Goal: Information Seeking & Learning: Compare options

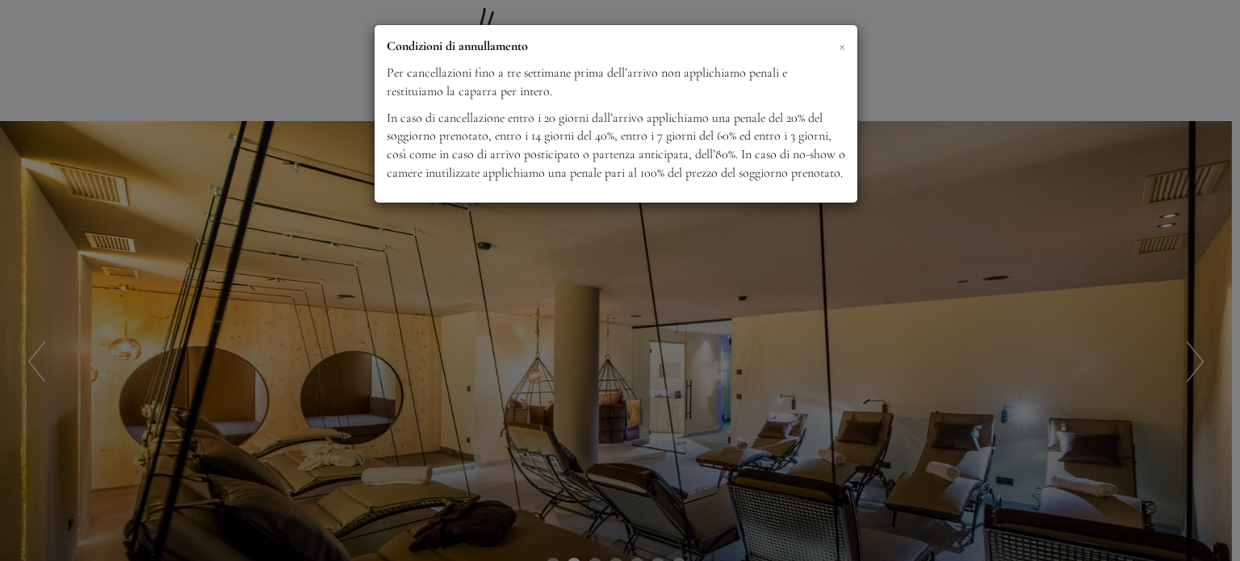
click at [826, 48] on span "×" at bounding box center [842, 46] width 6 height 20
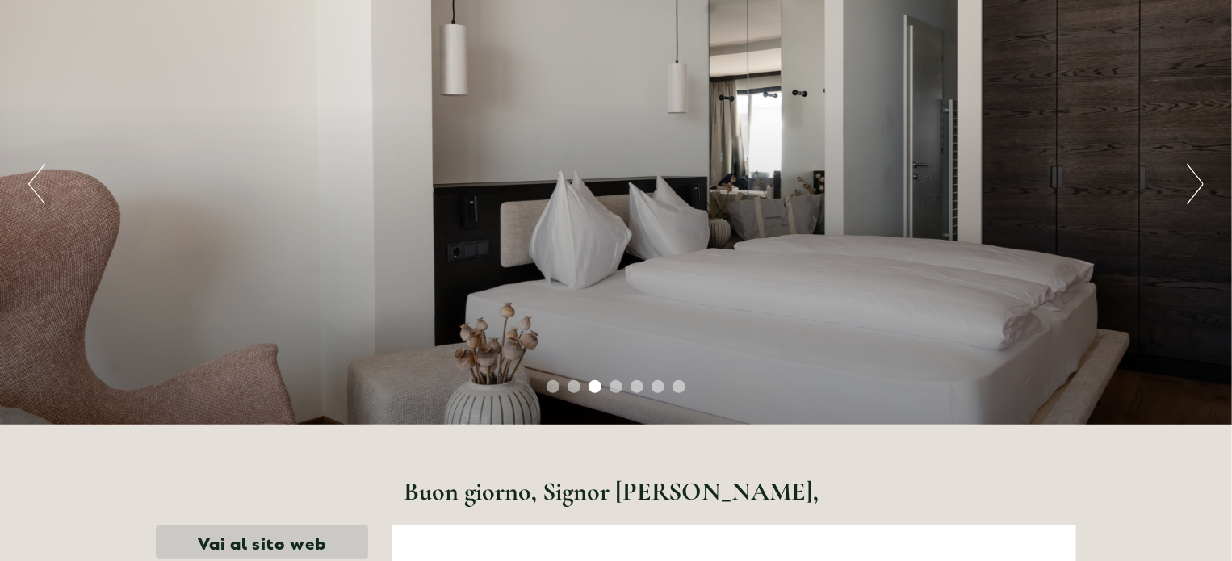
scroll to position [81, 0]
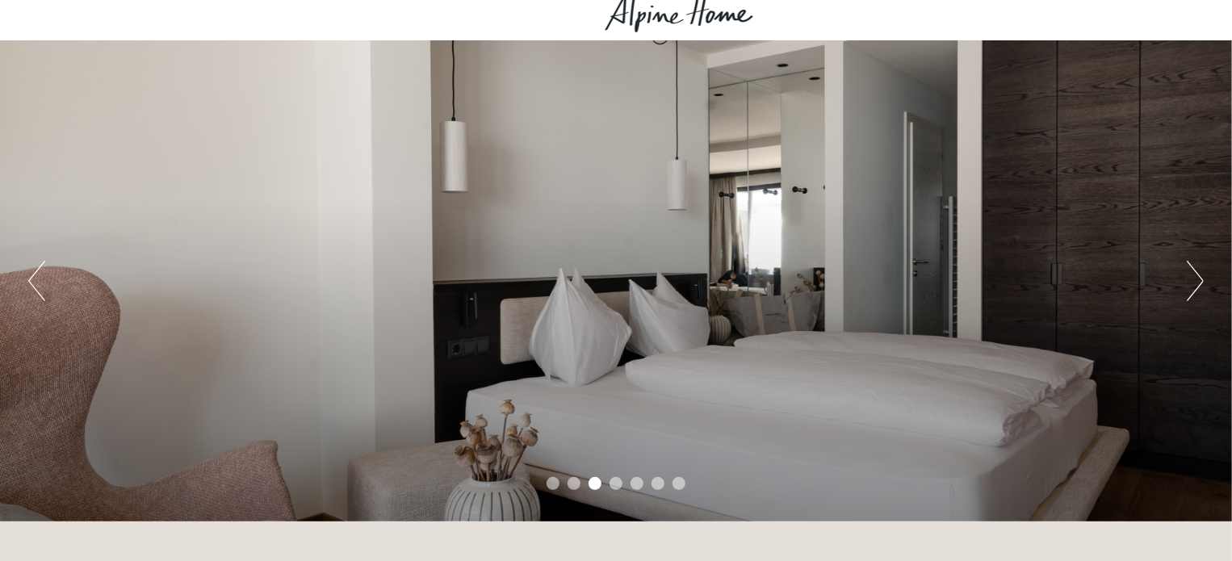
click at [826, 280] on button "Next" at bounding box center [1195, 281] width 17 height 40
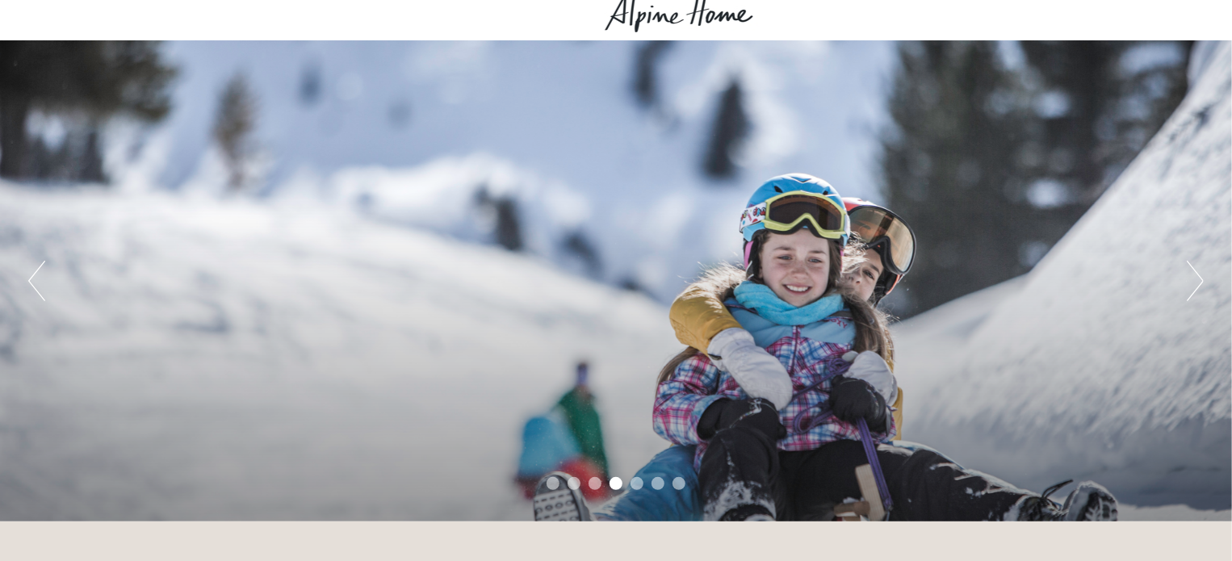
click at [826, 280] on button "Next" at bounding box center [1195, 281] width 17 height 40
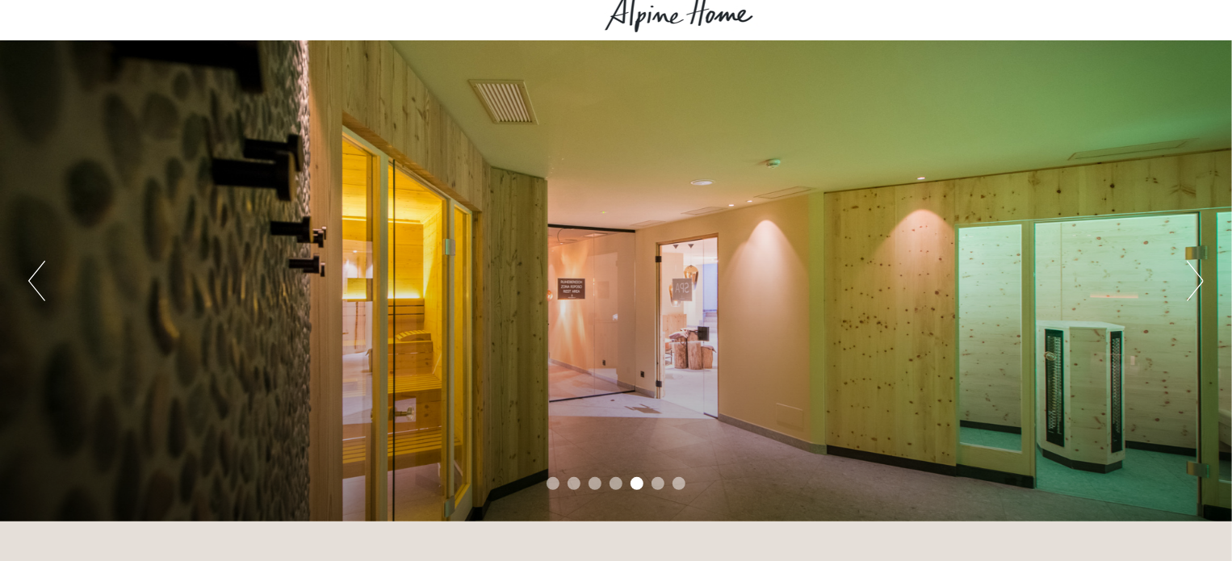
click at [826, 280] on button "Next" at bounding box center [1195, 281] width 17 height 40
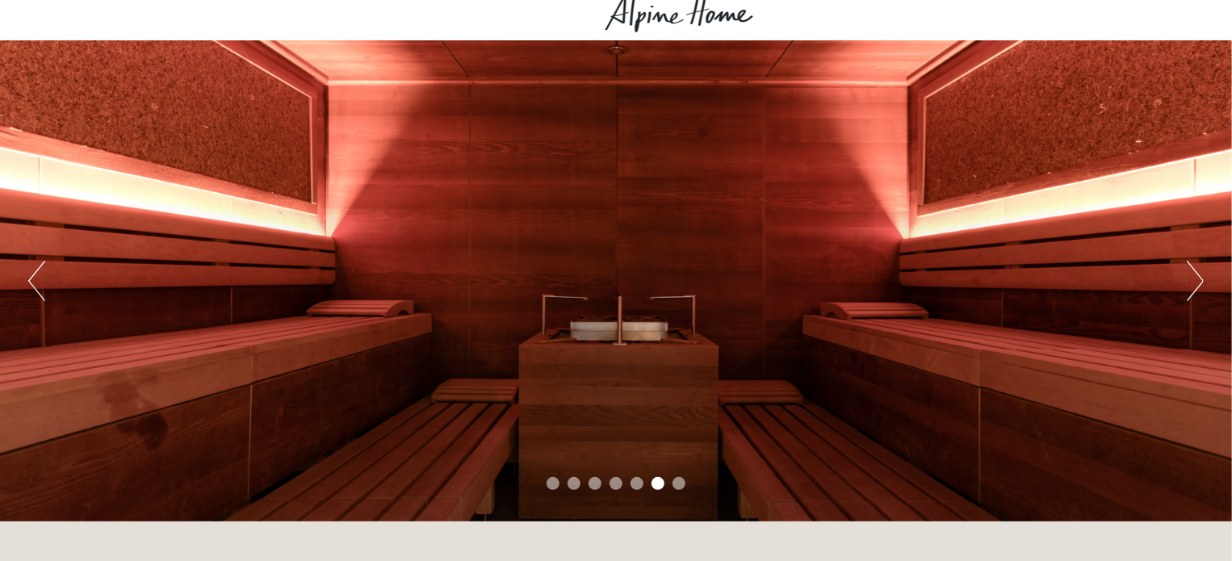
click at [826, 280] on button "Next" at bounding box center [1195, 281] width 17 height 40
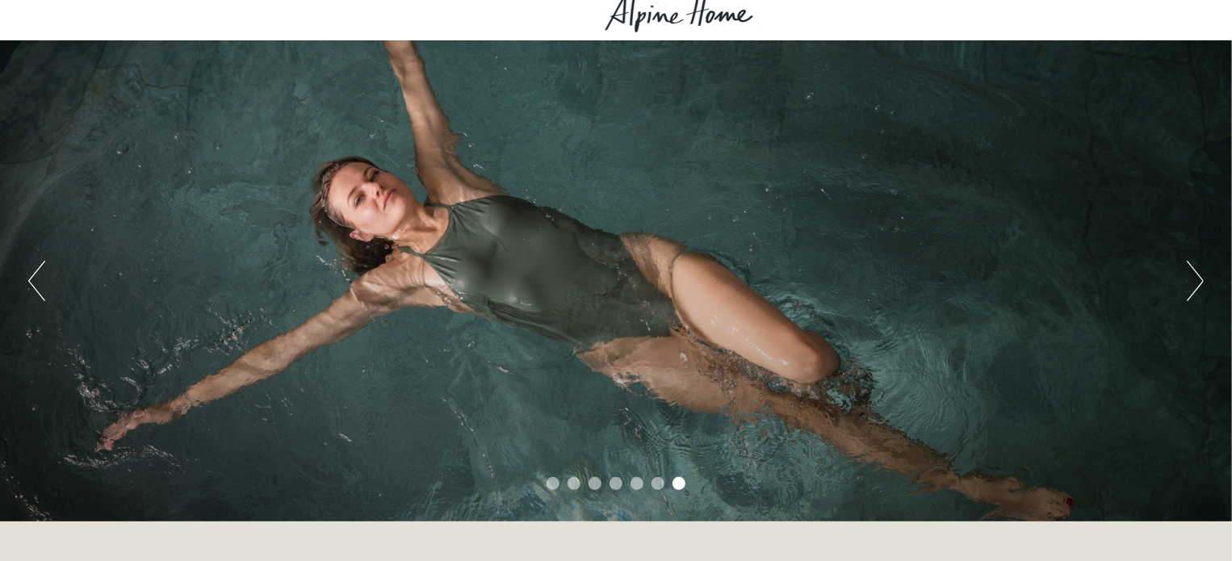
click at [826, 280] on button "Next" at bounding box center [1195, 281] width 17 height 40
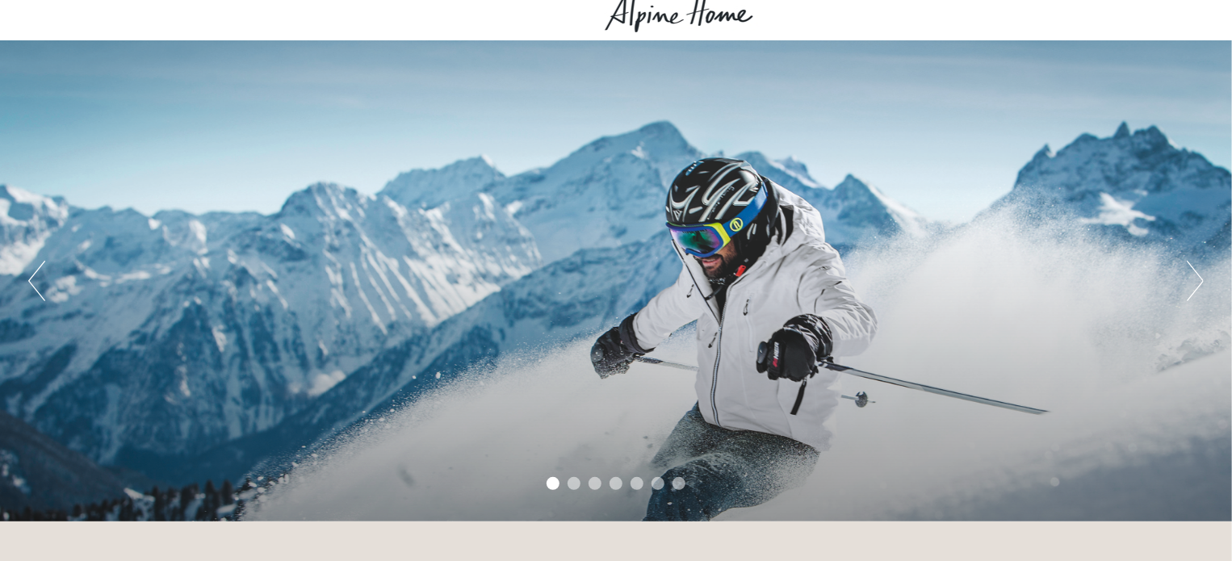
click at [826, 277] on button "Next" at bounding box center [1195, 281] width 17 height 40
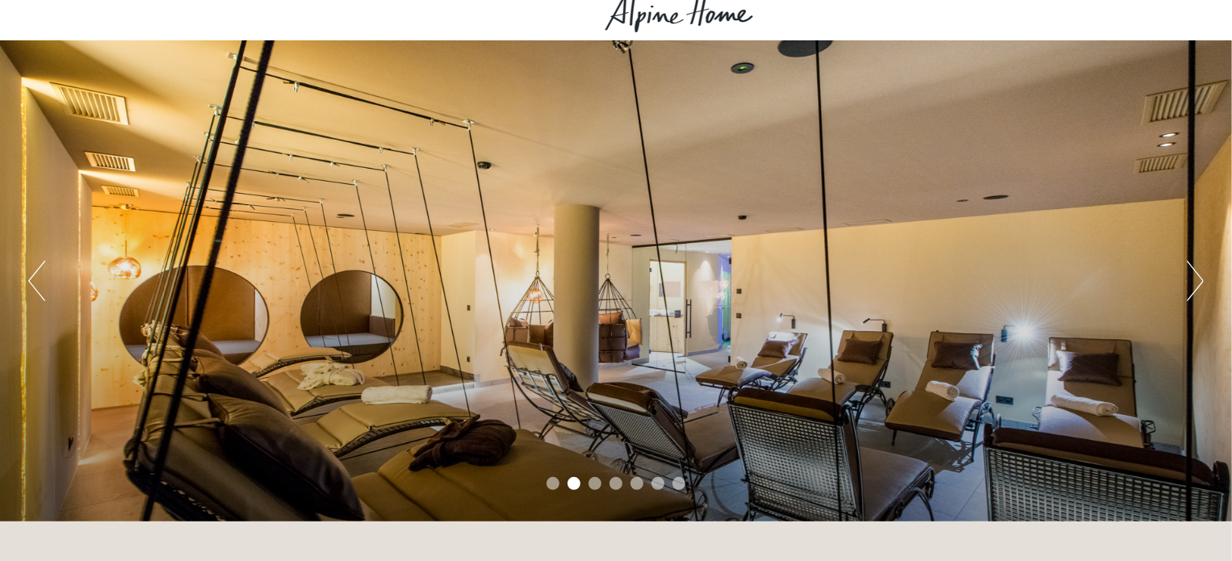
click at [826, 277] on button "Next" at bounding box center [1195, 281] width 17 height 40
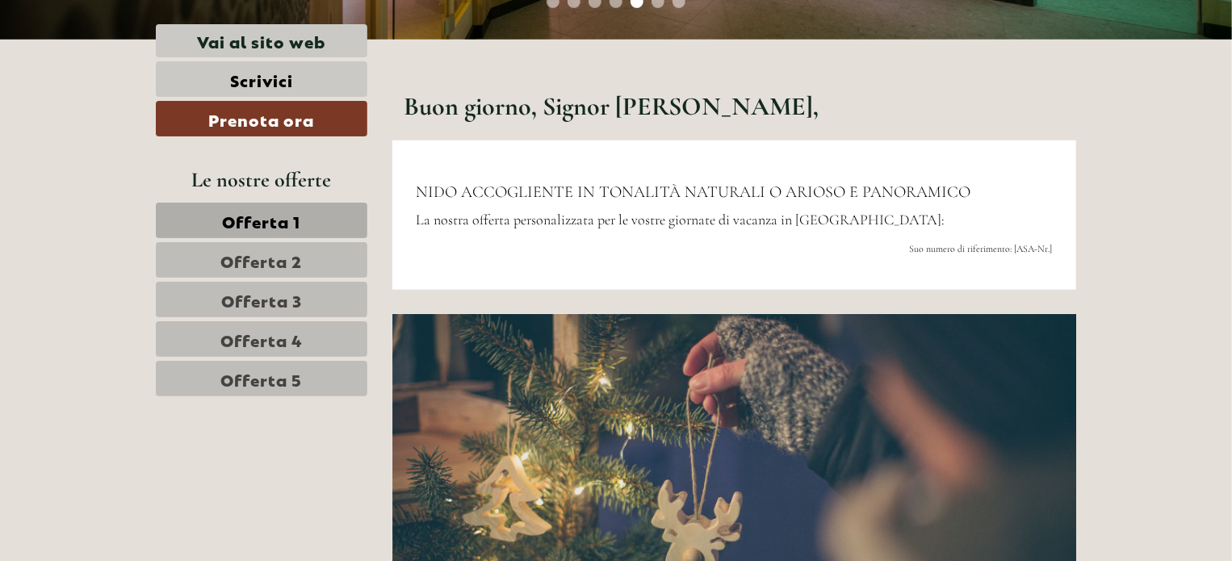
scroll to position [565, 0]
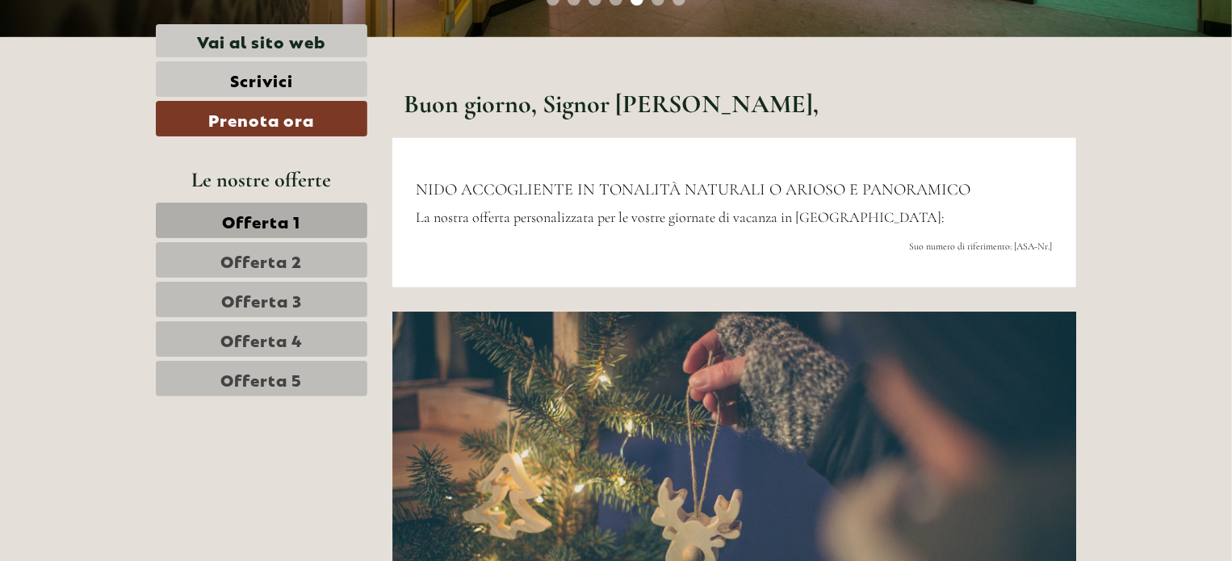
click at [262, 220] on span "Offerta 1" at bounding box center [262, 220] width 78 height 23
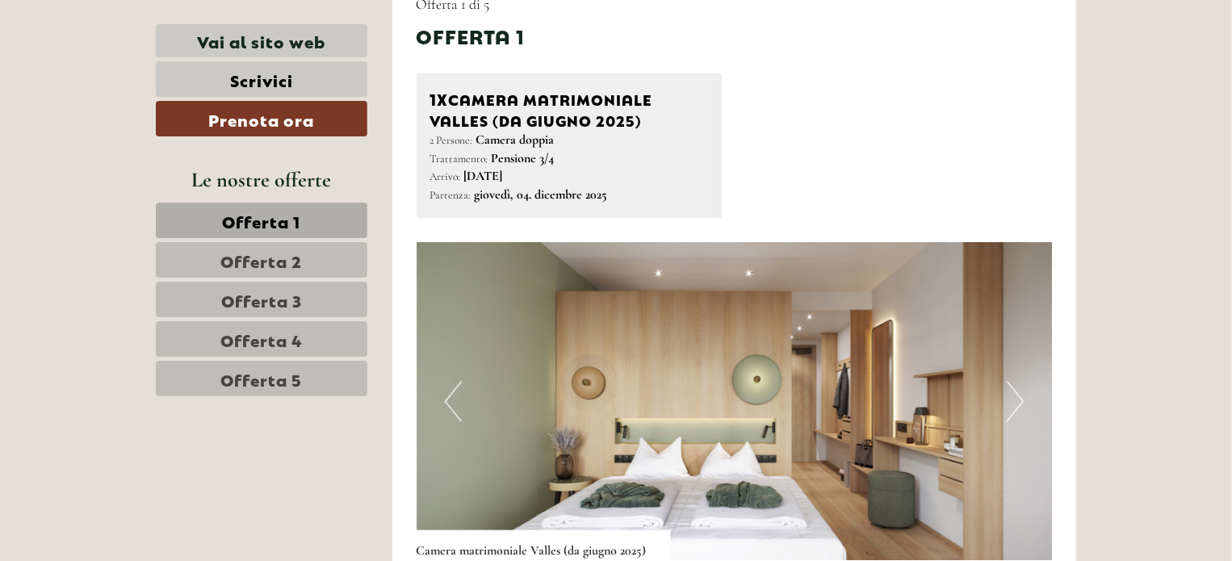
scroll to position [1505, 0]
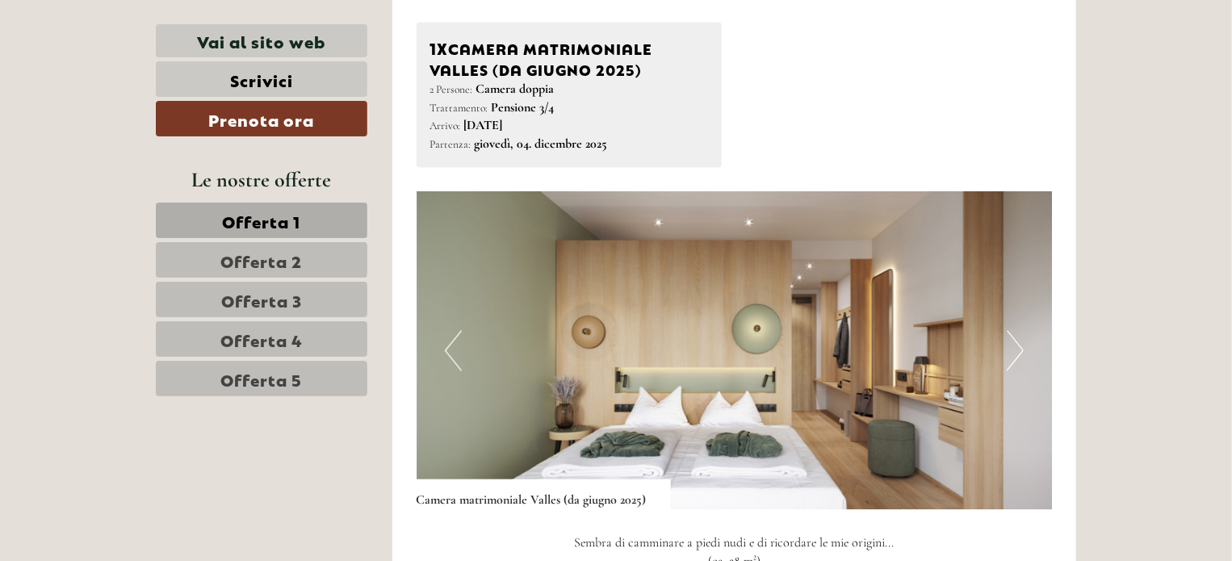
click at [826, 350] on button "Next" at bounding box center [1015, 351] width 17 height 40
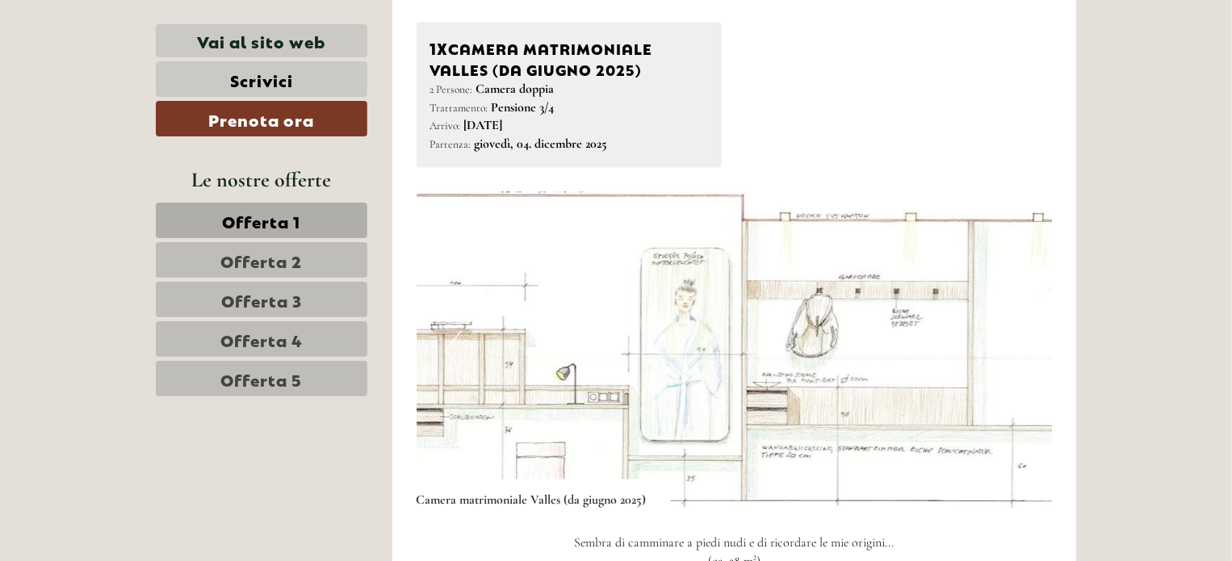
click at [826, 350] on button "Next" at bounding box center [1015, 351] width 17 height 40
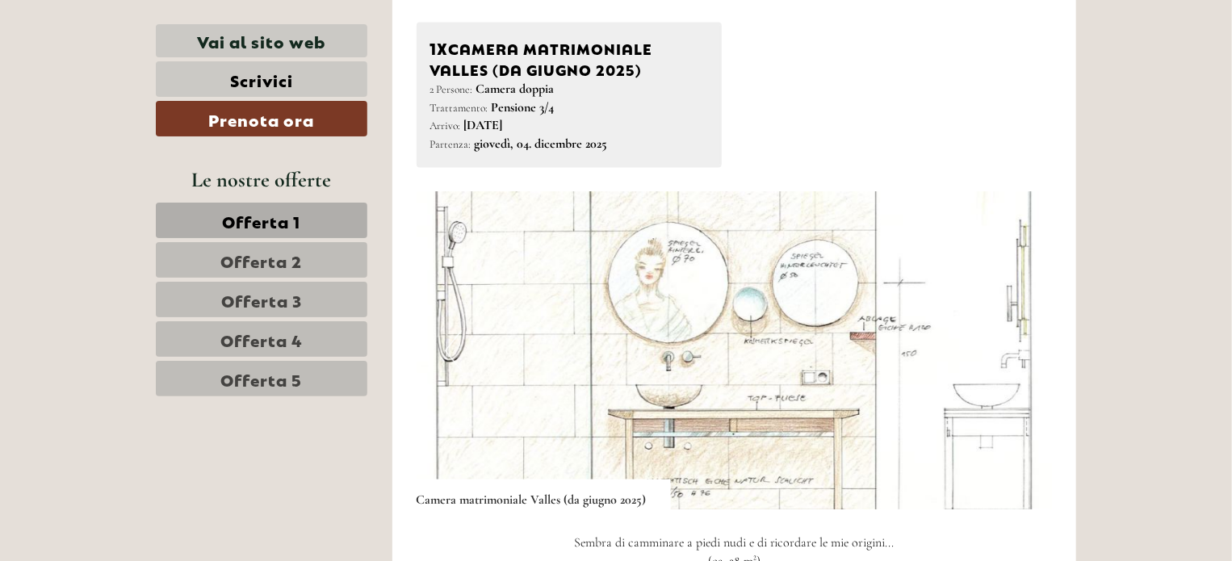
click at [826, 350] on button "Next" at bounding box center [1015, 351] width 17 height 40
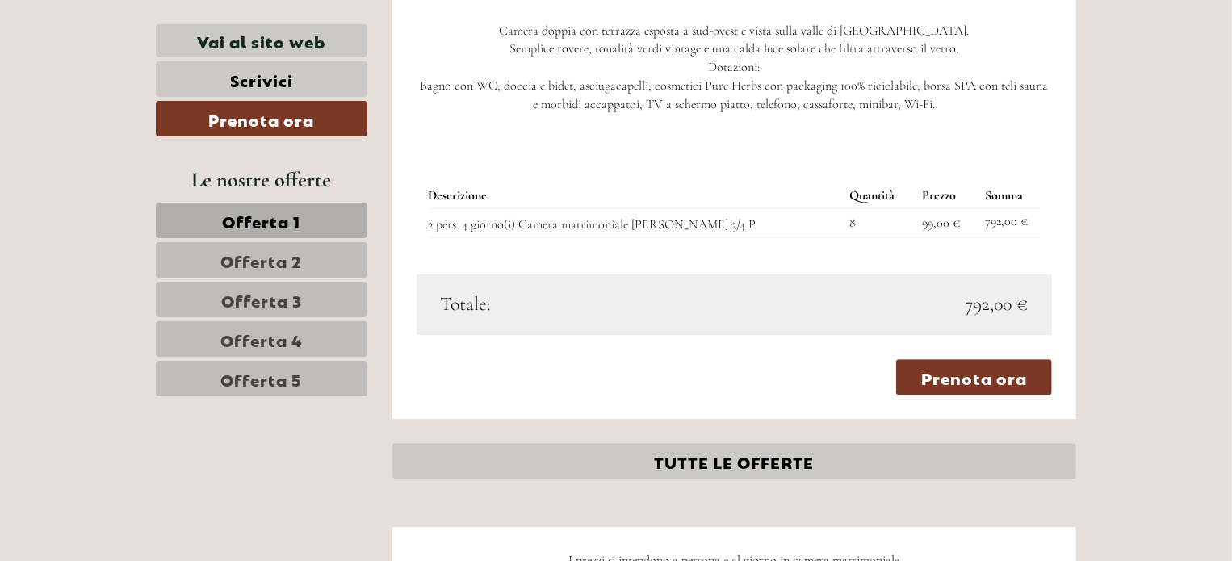
scroll to position [2070, 0]
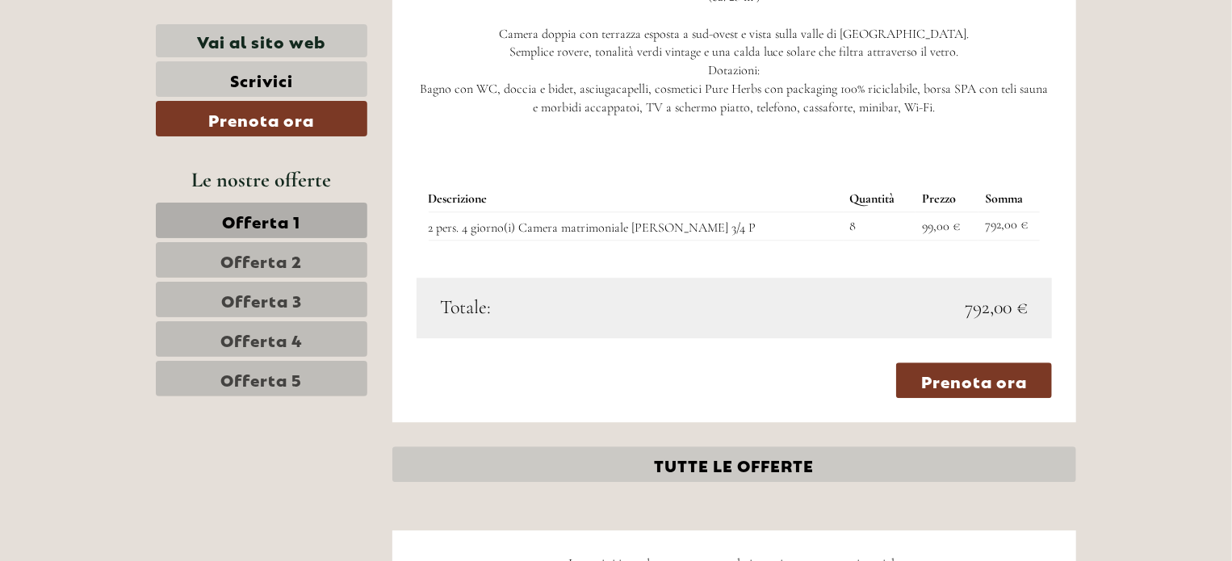
click at [268, 249] on span "Offerta 2" at bounding box center [262, 260] width 82 height 23
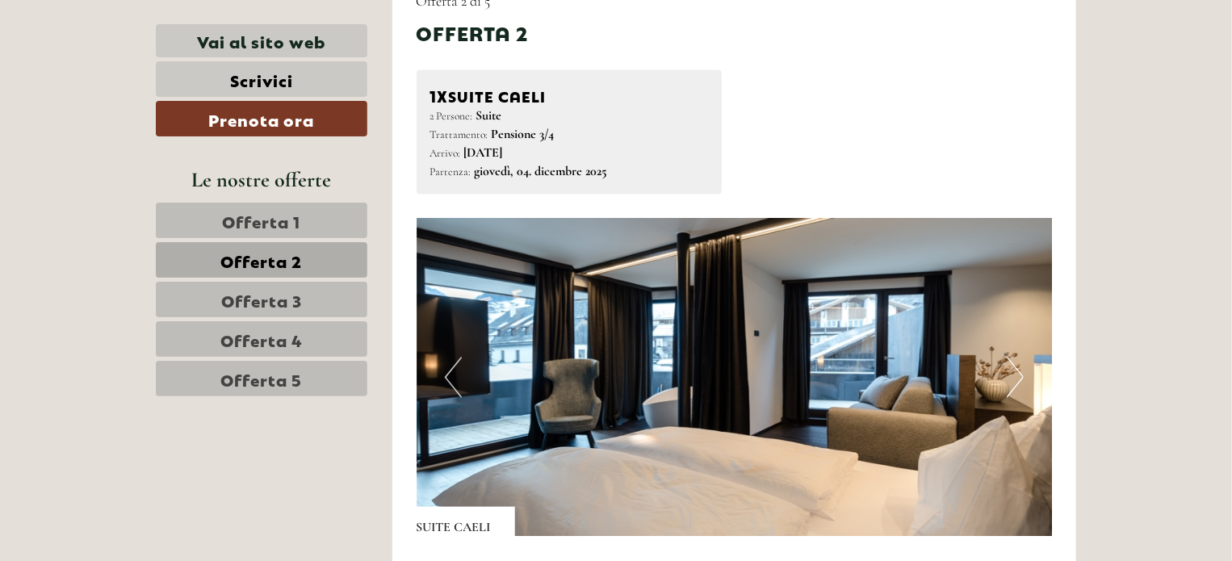
scroll to position [1505, 0]
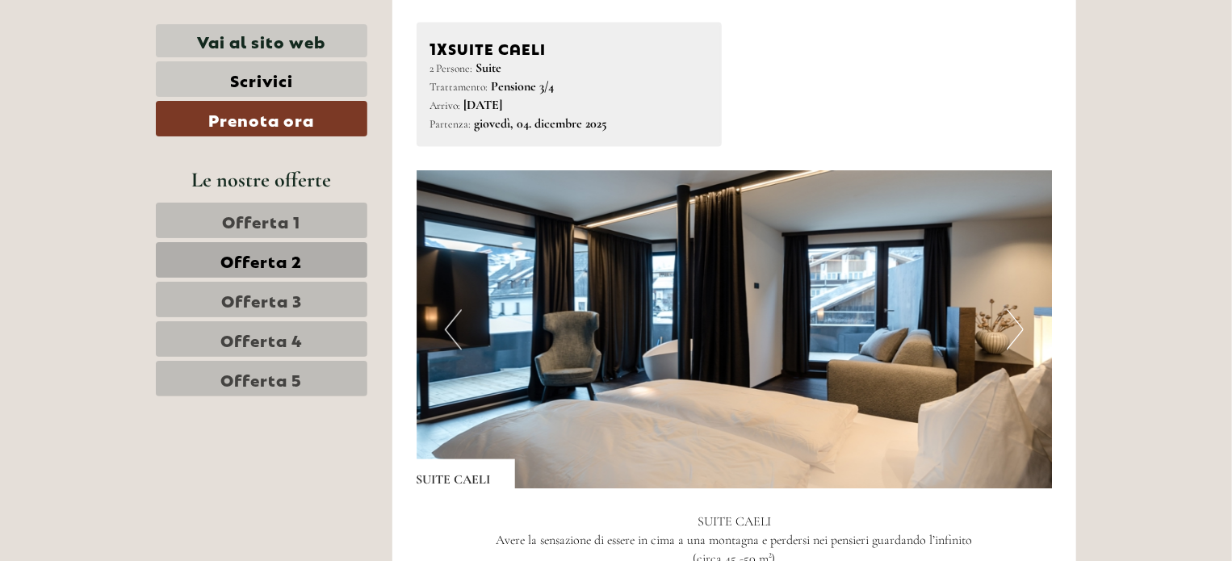
click at [826, 324] on button "Next" at bounding box center [1015, 330] width 17 height 40
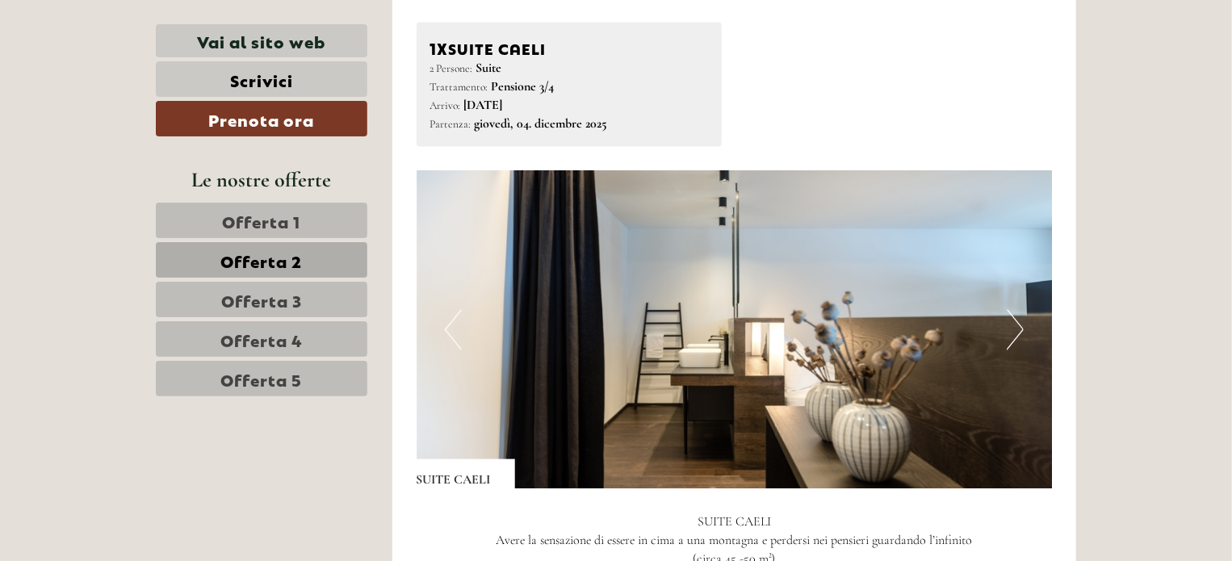
click at [826, 324] on button "Next" at bounding box center [1015, 330] width 17 height 40
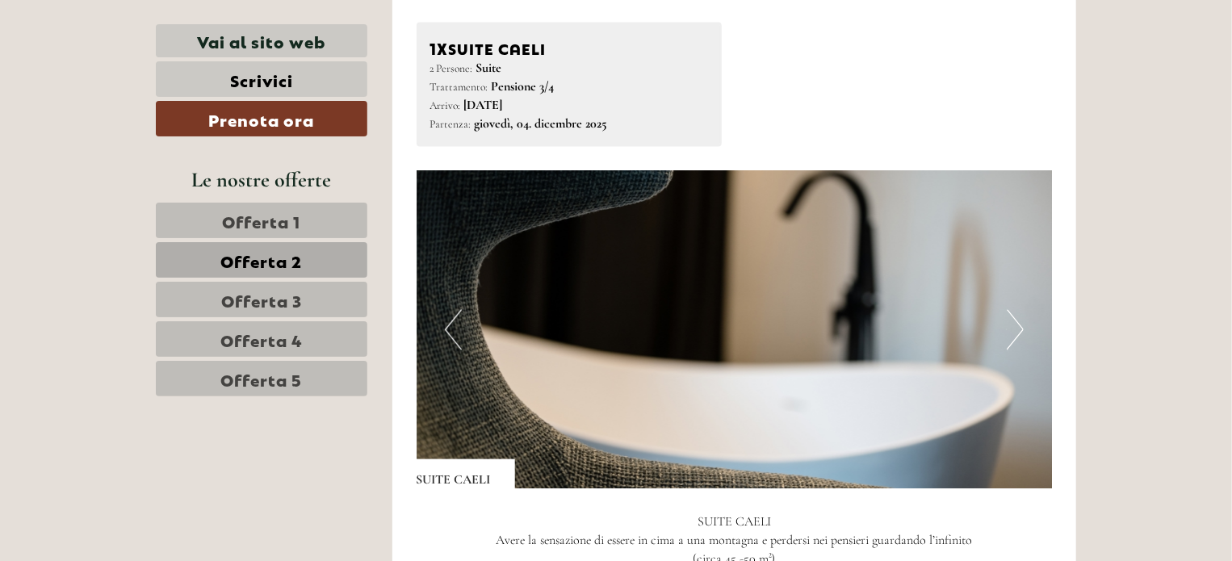
click at [826, 324] on button "Next" at bounding box center [1015, 330] width 17 height 40
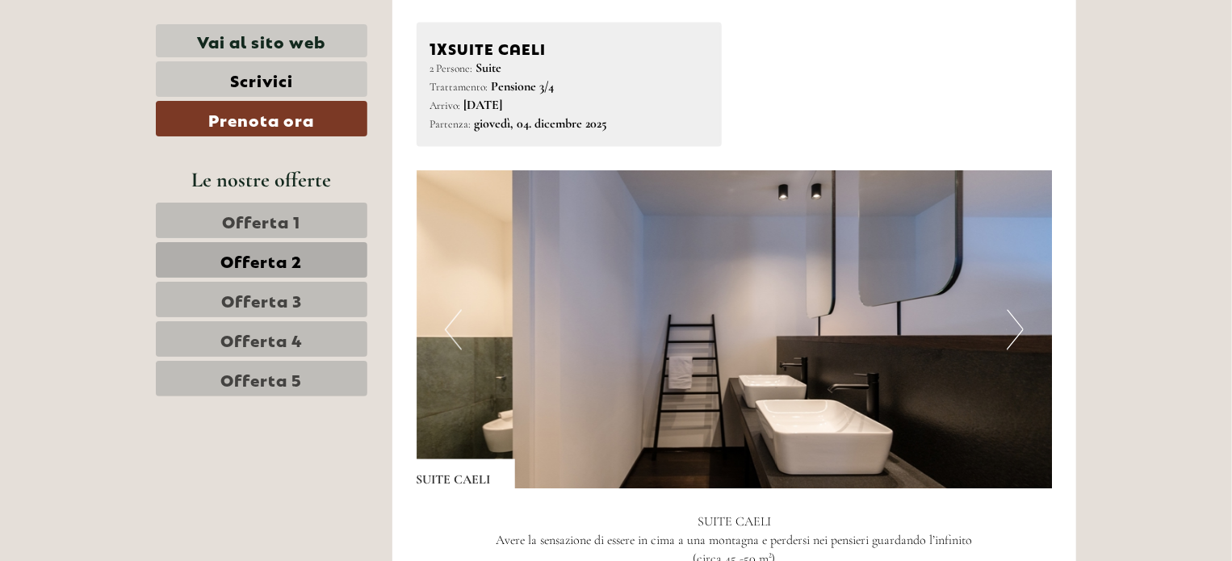
click at [826, 324] on button "Next" at bounding box center [1015, 330] width 17 height 40
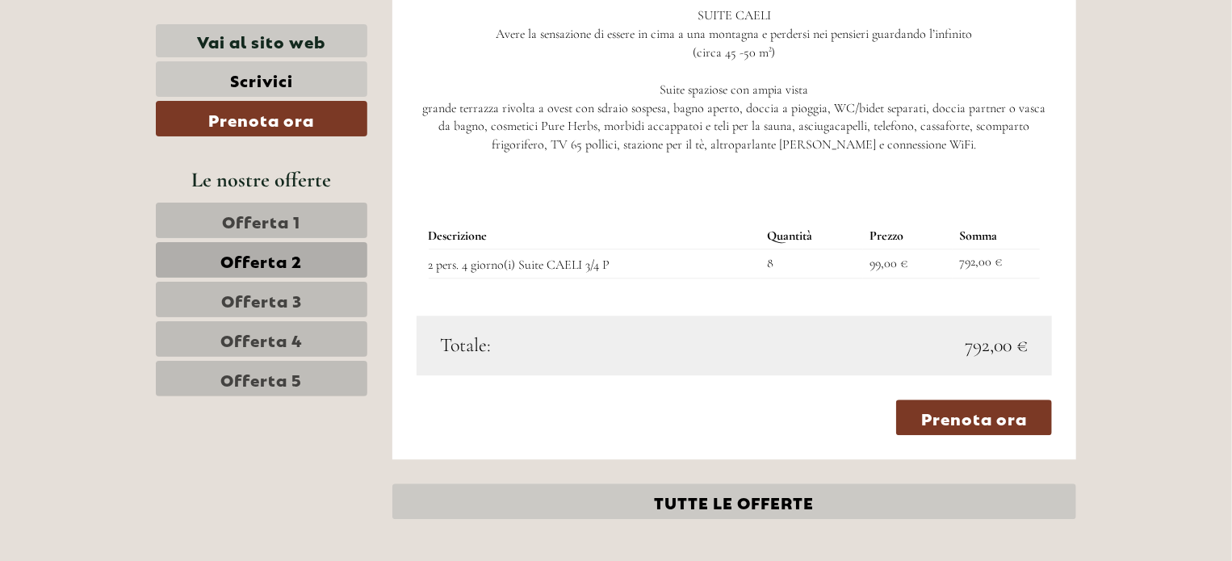
scroll to position [1990, 0]
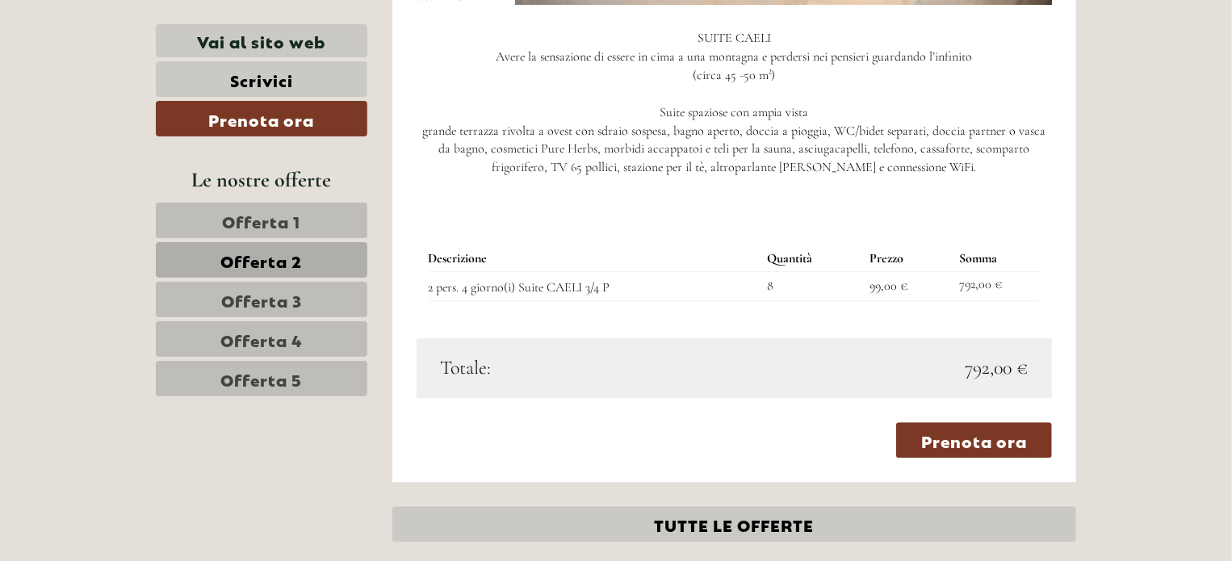
click at [279, 295] on span "Offerta 3" at bounding box center [261, 299] width 81 height 23
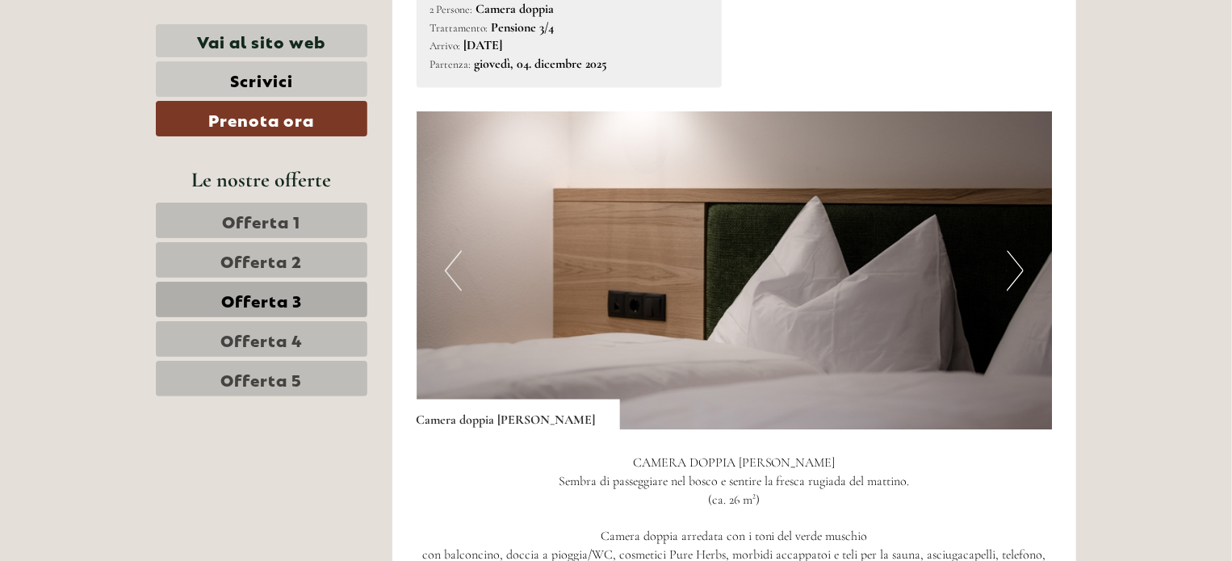
scroll to position [1586, 0]
click at [826, 251] on button "Next" at bounding box center [1015, 270] width 17 height 40
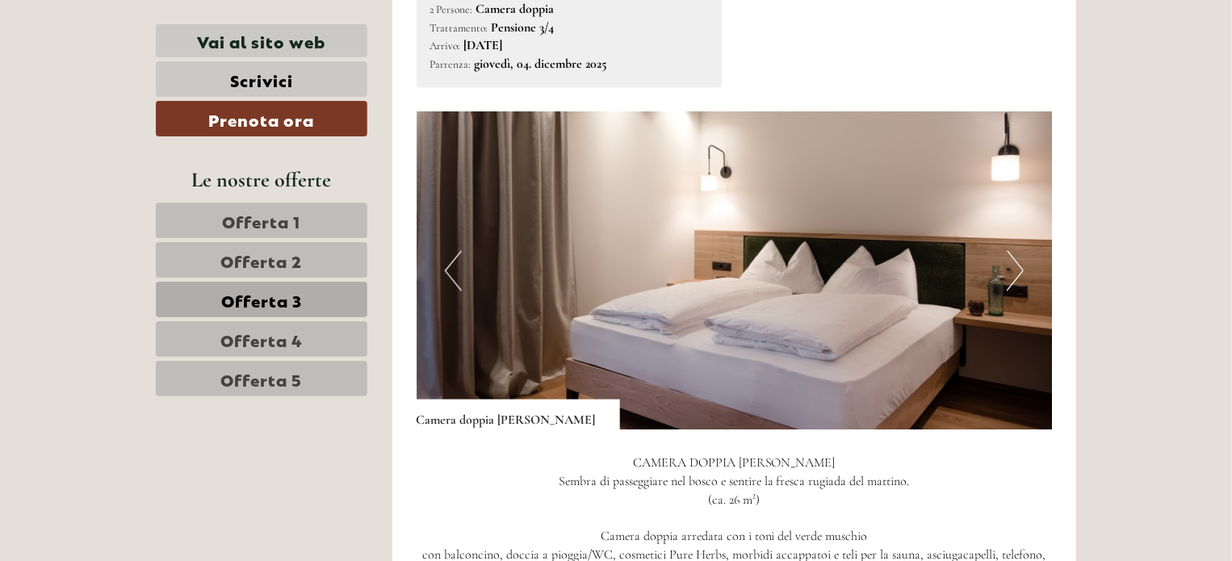
click at [826, 251] on button "Next" at bounding box center [1015, 270] width 17 height 40
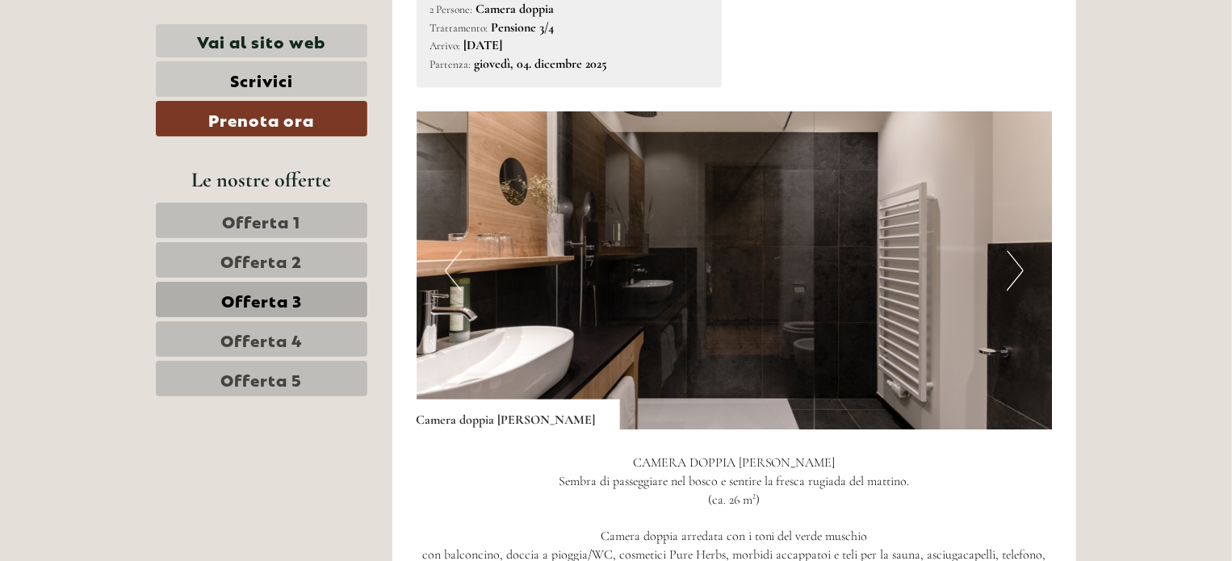
click at [826, 251] on button "Next" at bounding box center [1015, 270] width 17 height 40
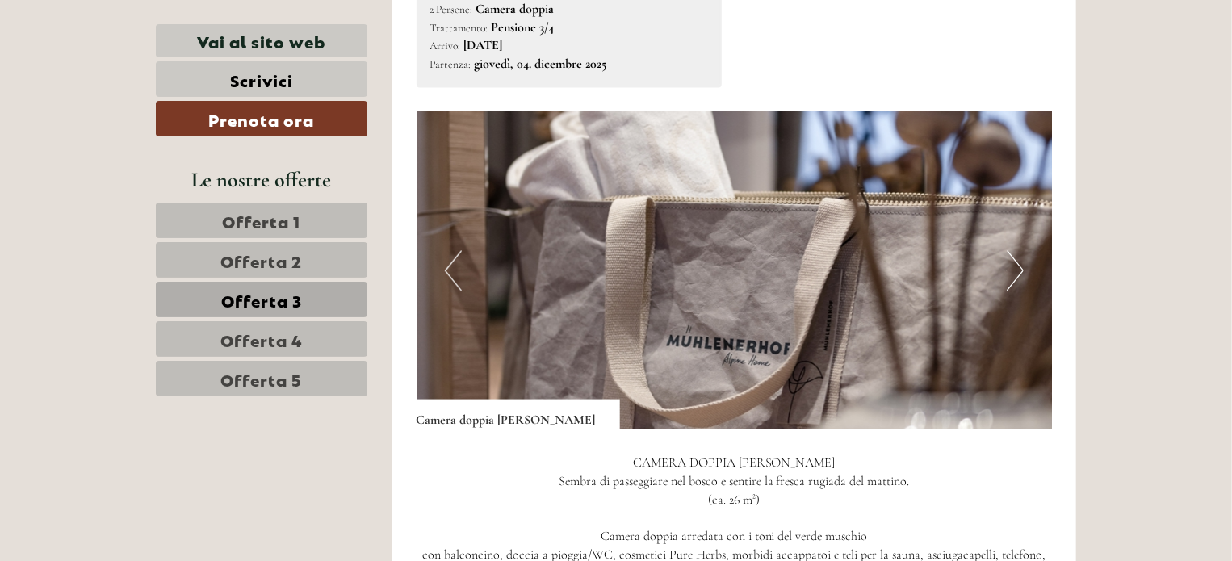
click at [826, 251] on button "Next" at bounding box center [1015, 270] width 17 height 40
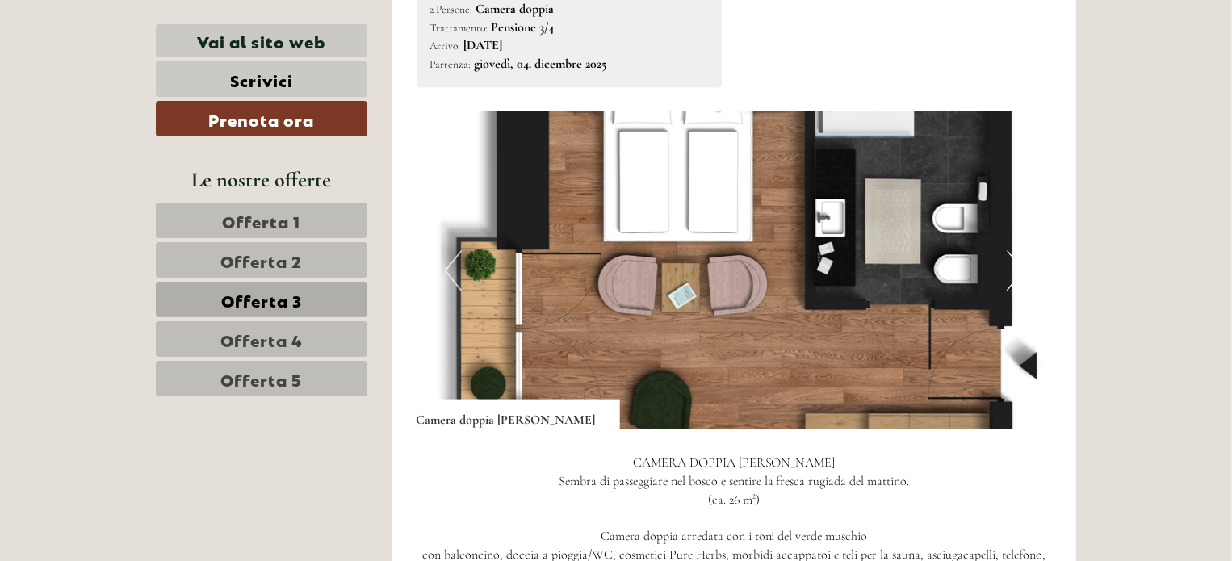
click at [826, 251] on button "Next" at bounding box center [1015, 270] width 17 height 40
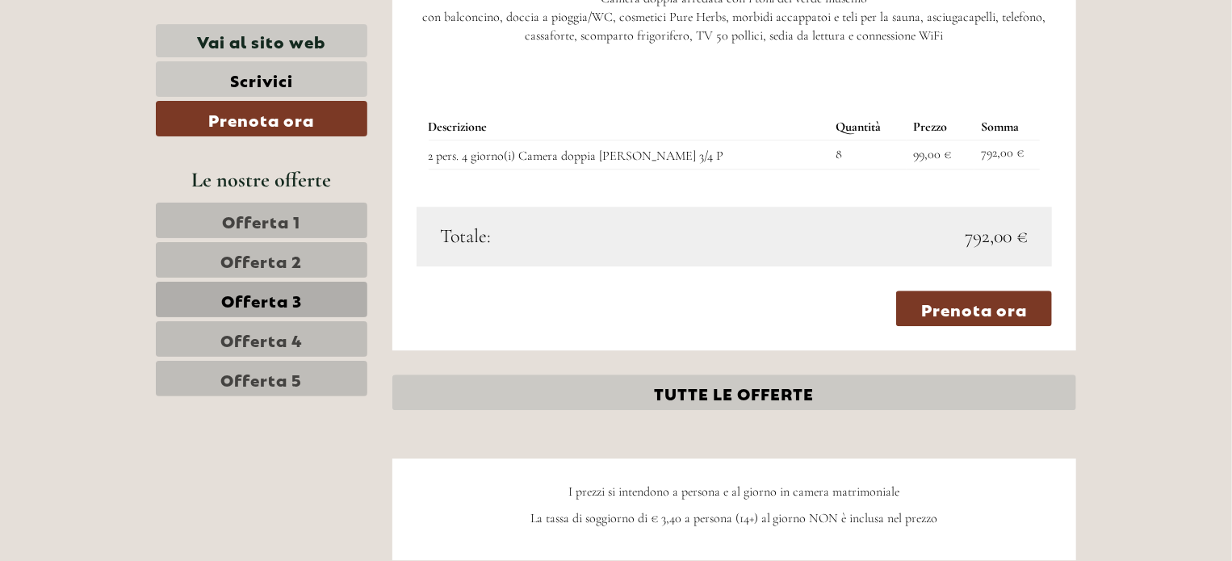
scroll to position [2151, 0]
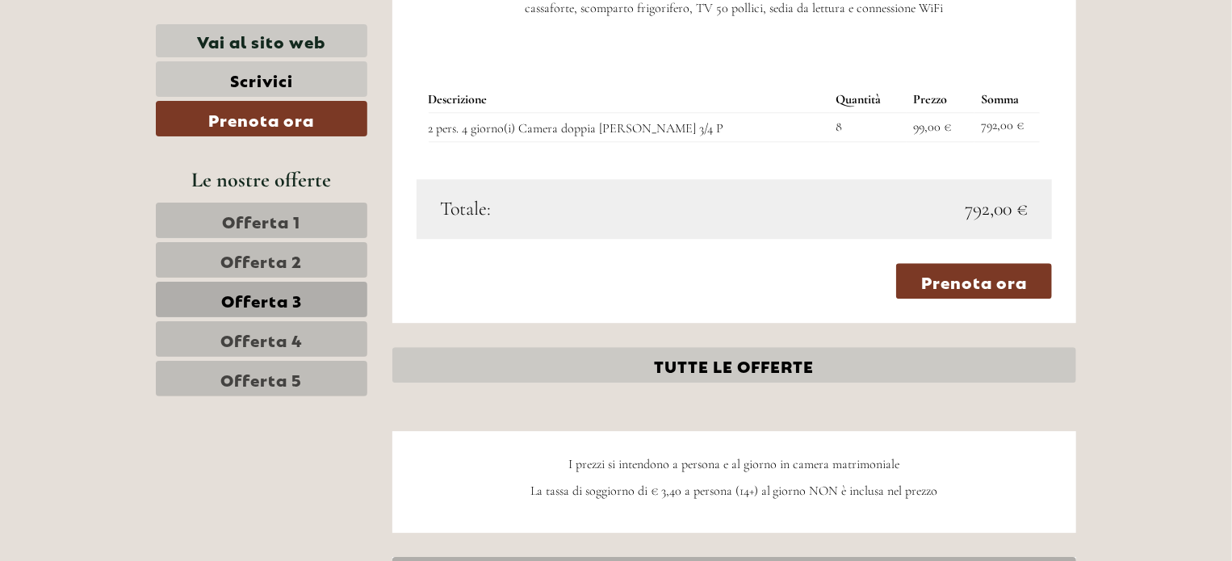
click at [254, 338] on span "Offerta 4" at bounding box center [261, 339] width 82 height 23
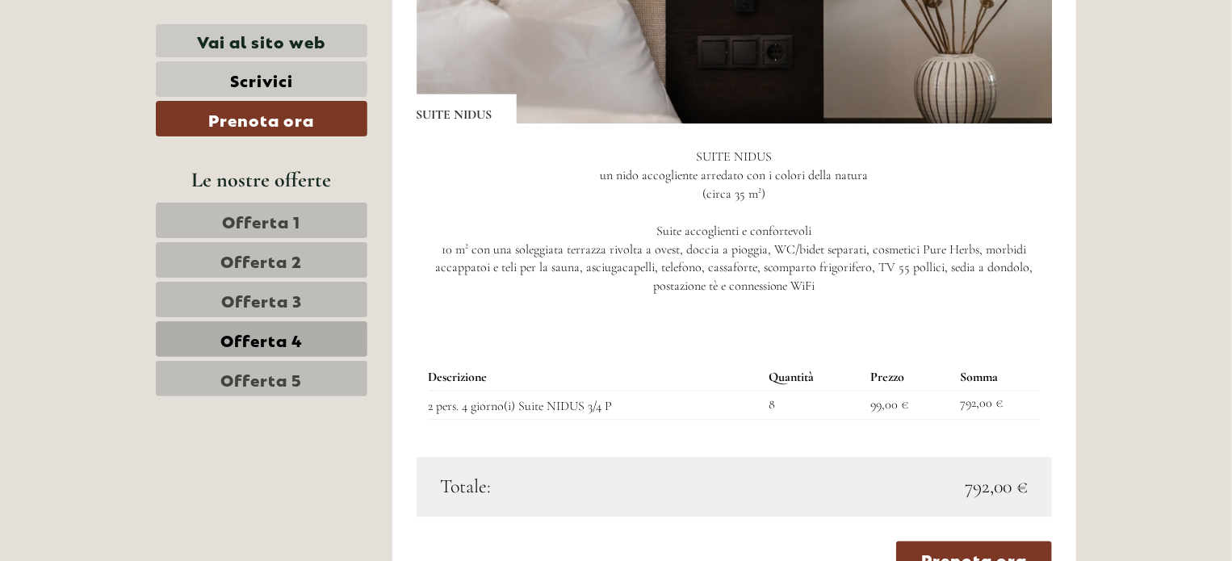
scroll to position [1909, 0]
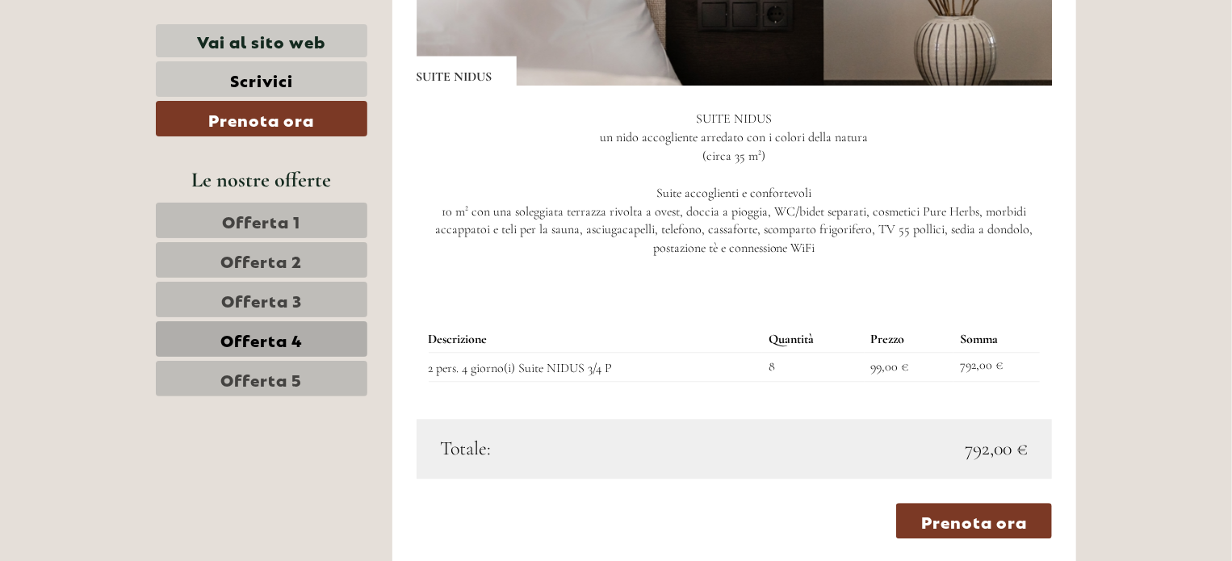
click at [245, 377] on span "Offerta 5" at bounding box center [262, 378] width 82 height 23
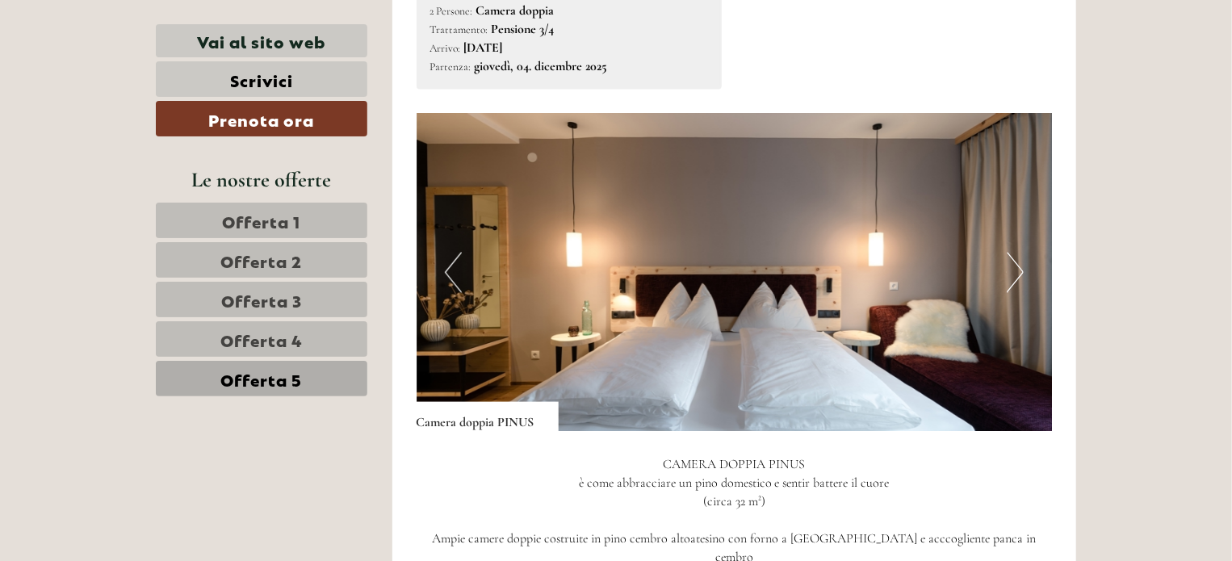
scroll to position [1586, 0]
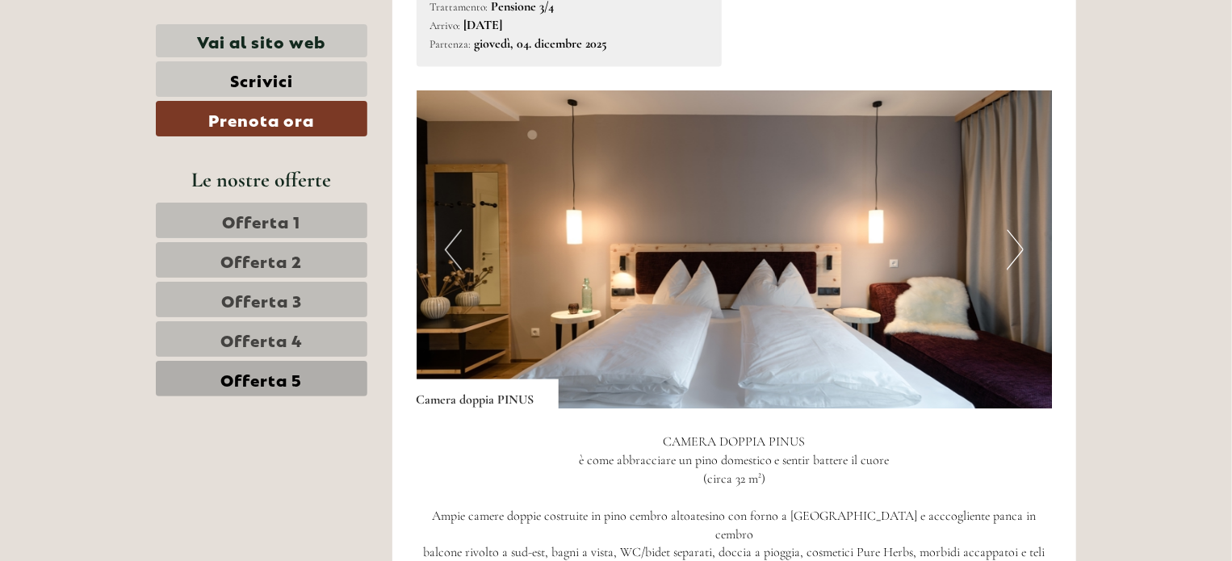
click at [826, 246] on button "Next" at bounding box center [1015, 249] width 17 height 40
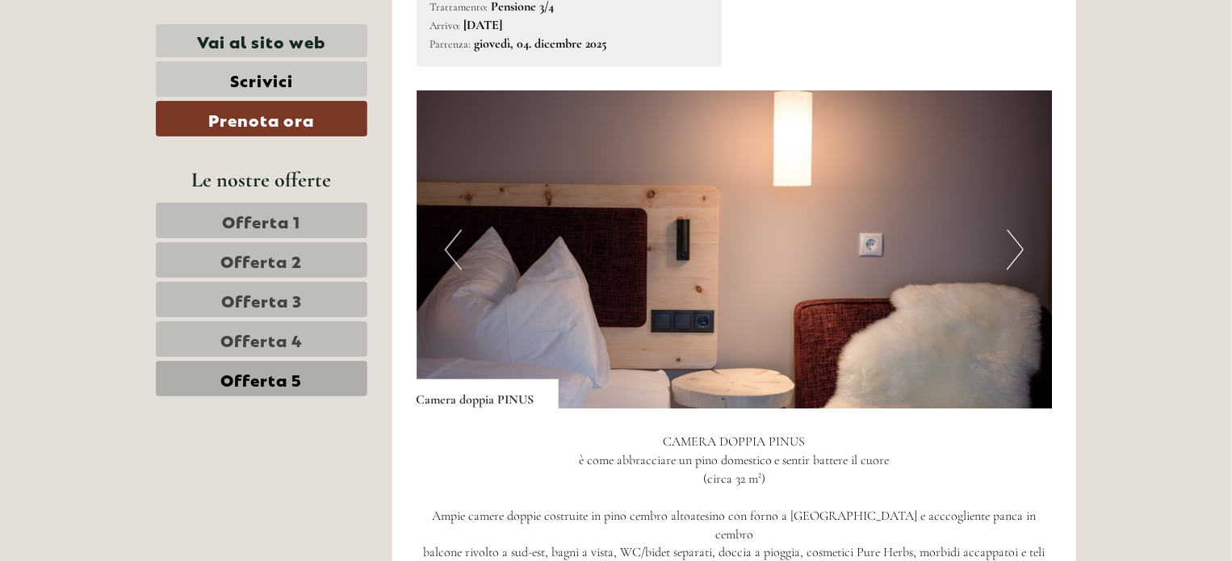
click at [826, 246] on button "Next" at bounding box center [1015, 249] width 17 height 40
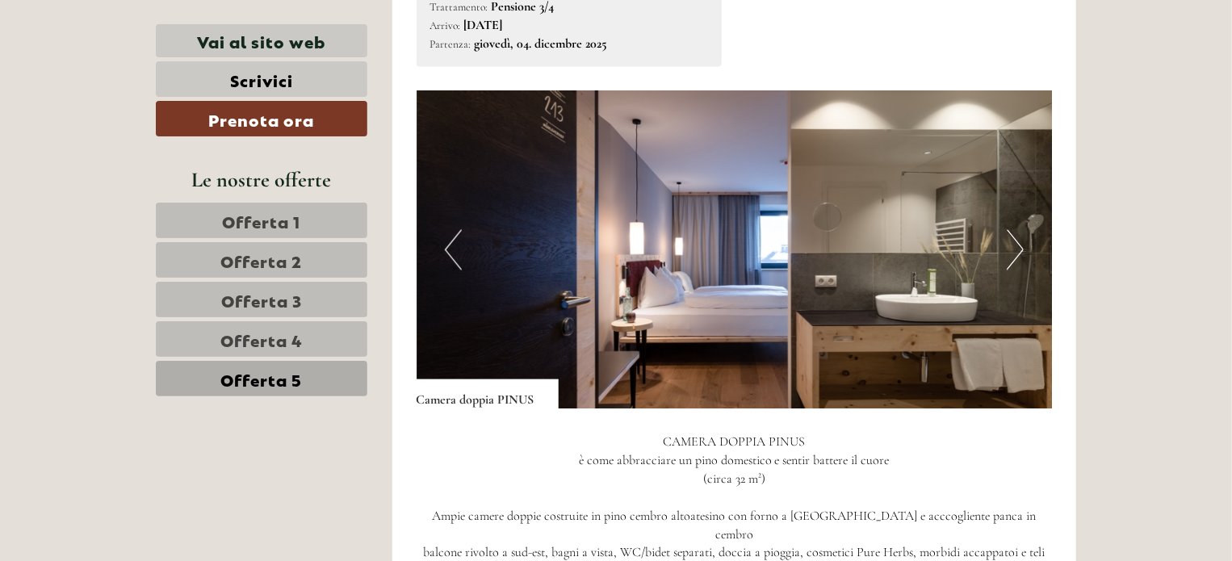
click at [826, 246] on button "Next" at bounding box center [1015, 249] width 17 height 40
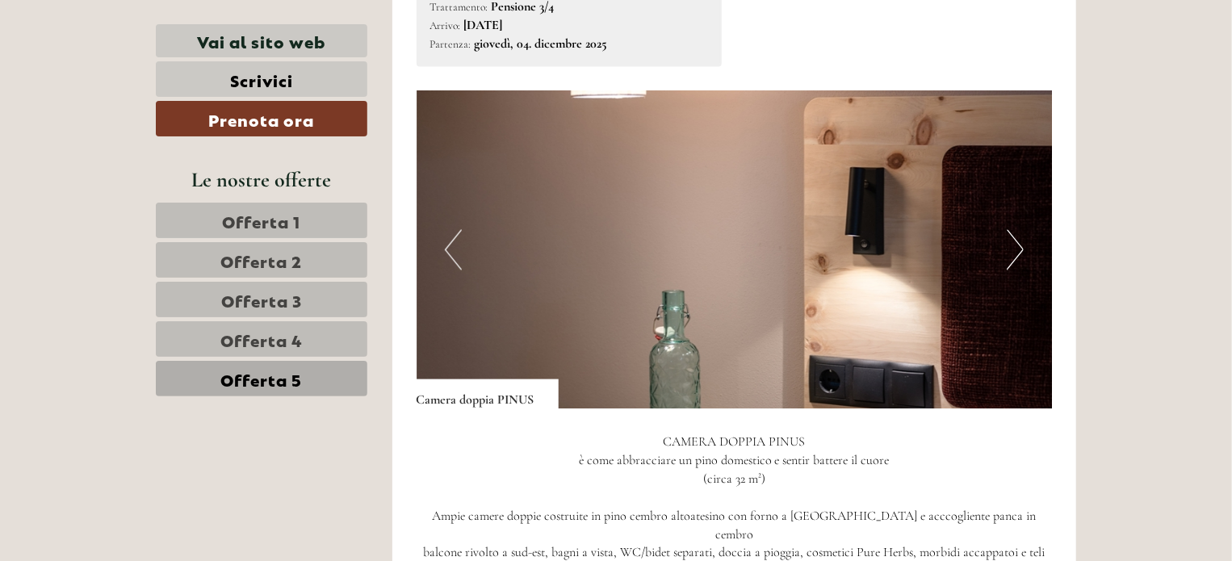
click at [826, 246] on button "Next" at bounding box center [1015, 249] width 17 height 40
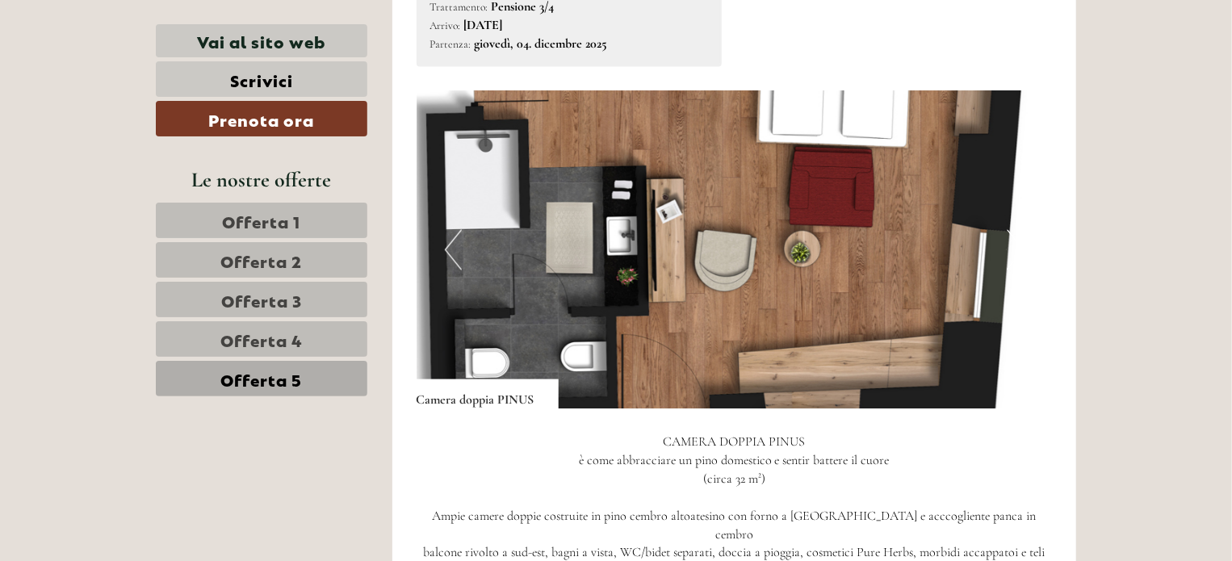
click at [826, 246] on button "Next" at bounding box center [1015, 249] width 17 height 40
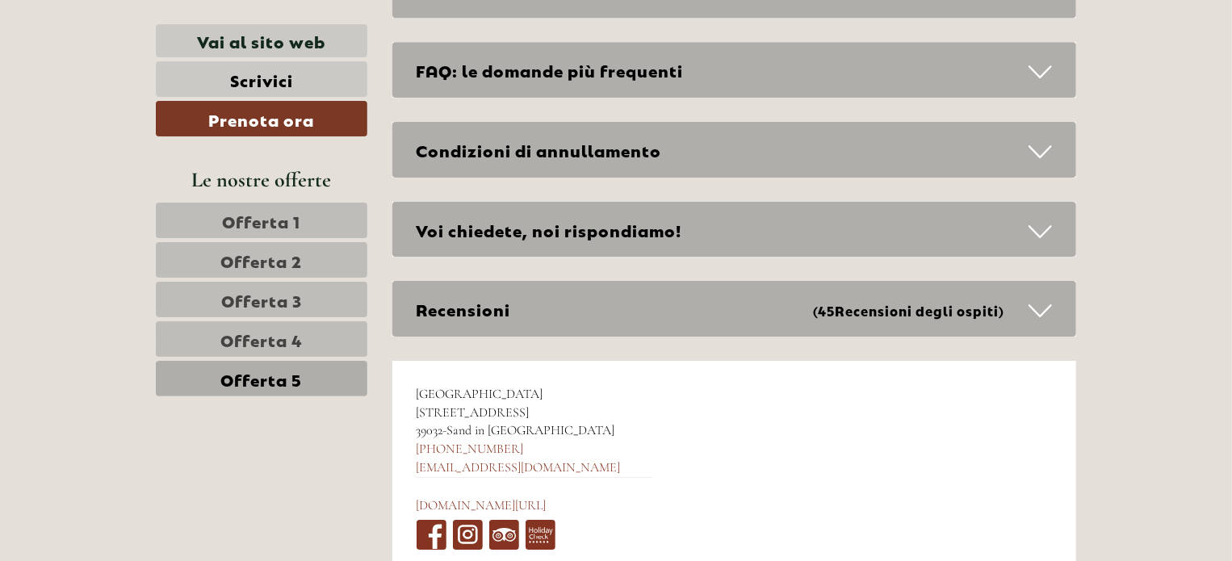
scroll to position [5558, 0]
